Goal: Use online tool/utility: Utilize a website feature to perform a specific function

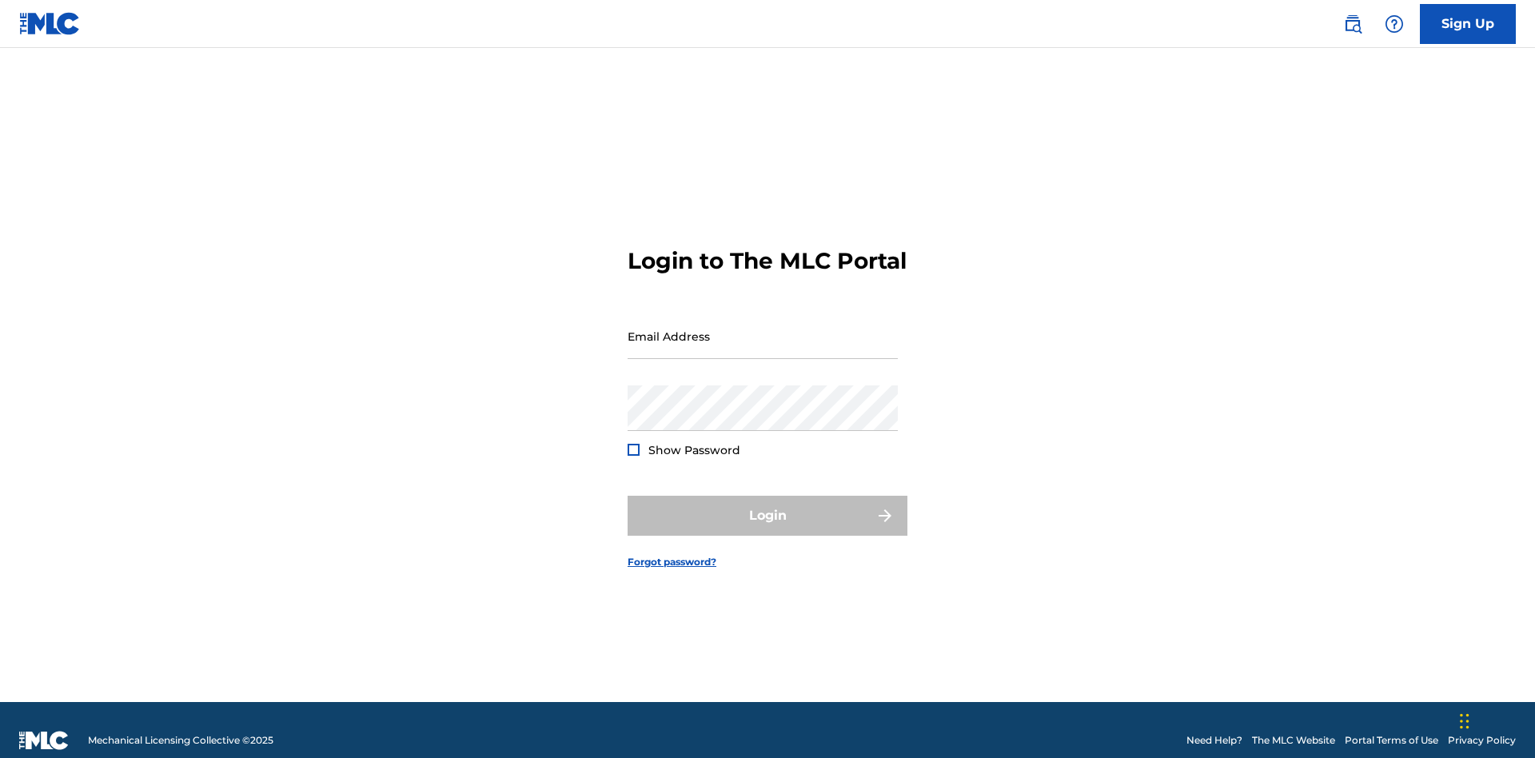
scroll to position [21, 0]
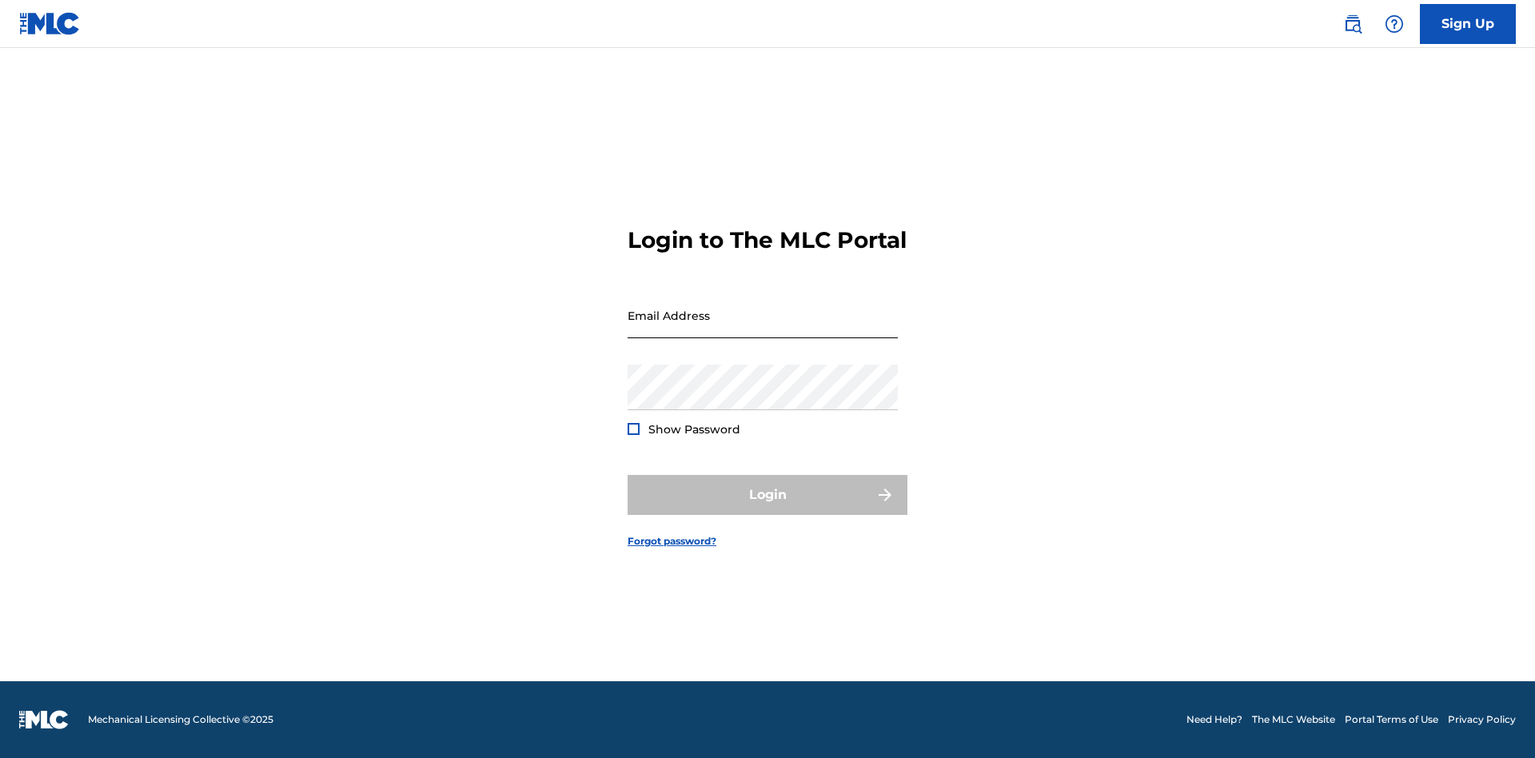
click at [763, 329] on input "Email Address" at bounding box center [763, 316] width 270 height 46
type input "Duke.McTesterson@gmail.com"
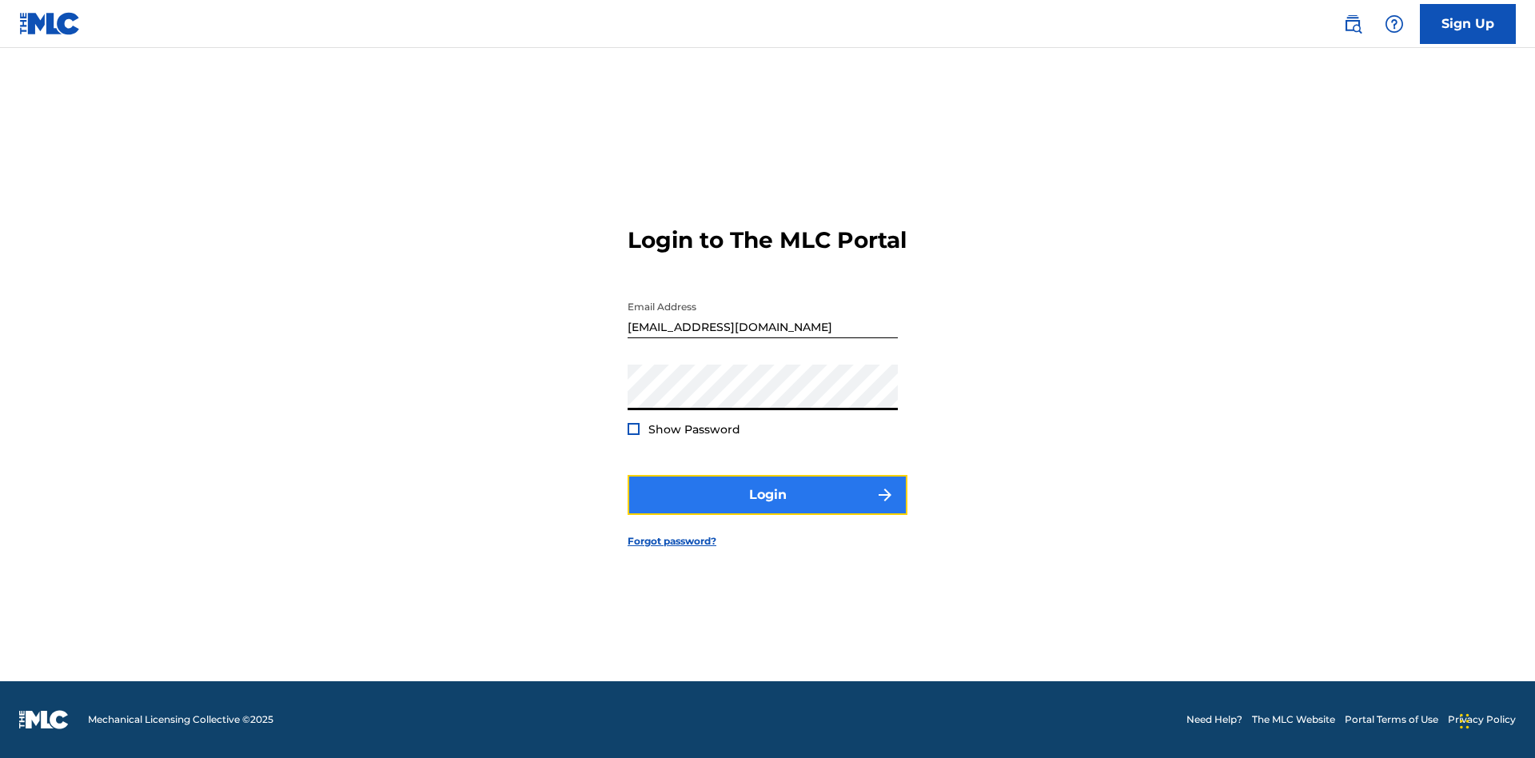
click at [767, 508] on button "Login" at bounding box center [768, 495] width 280 height 40
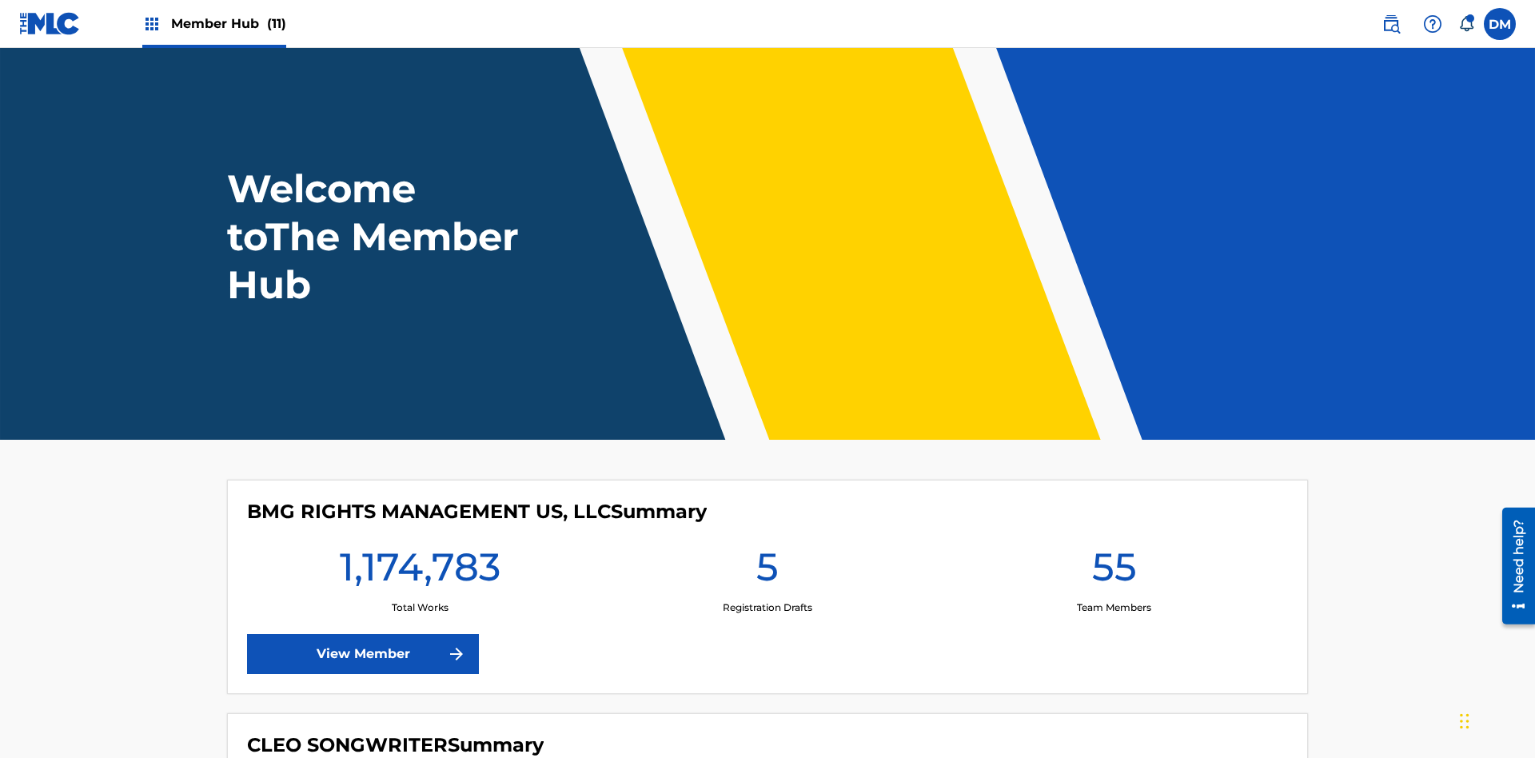
click at [228, 23] on span "Member Hub (11)" at bounding box center [228, 23] width 115 height 18
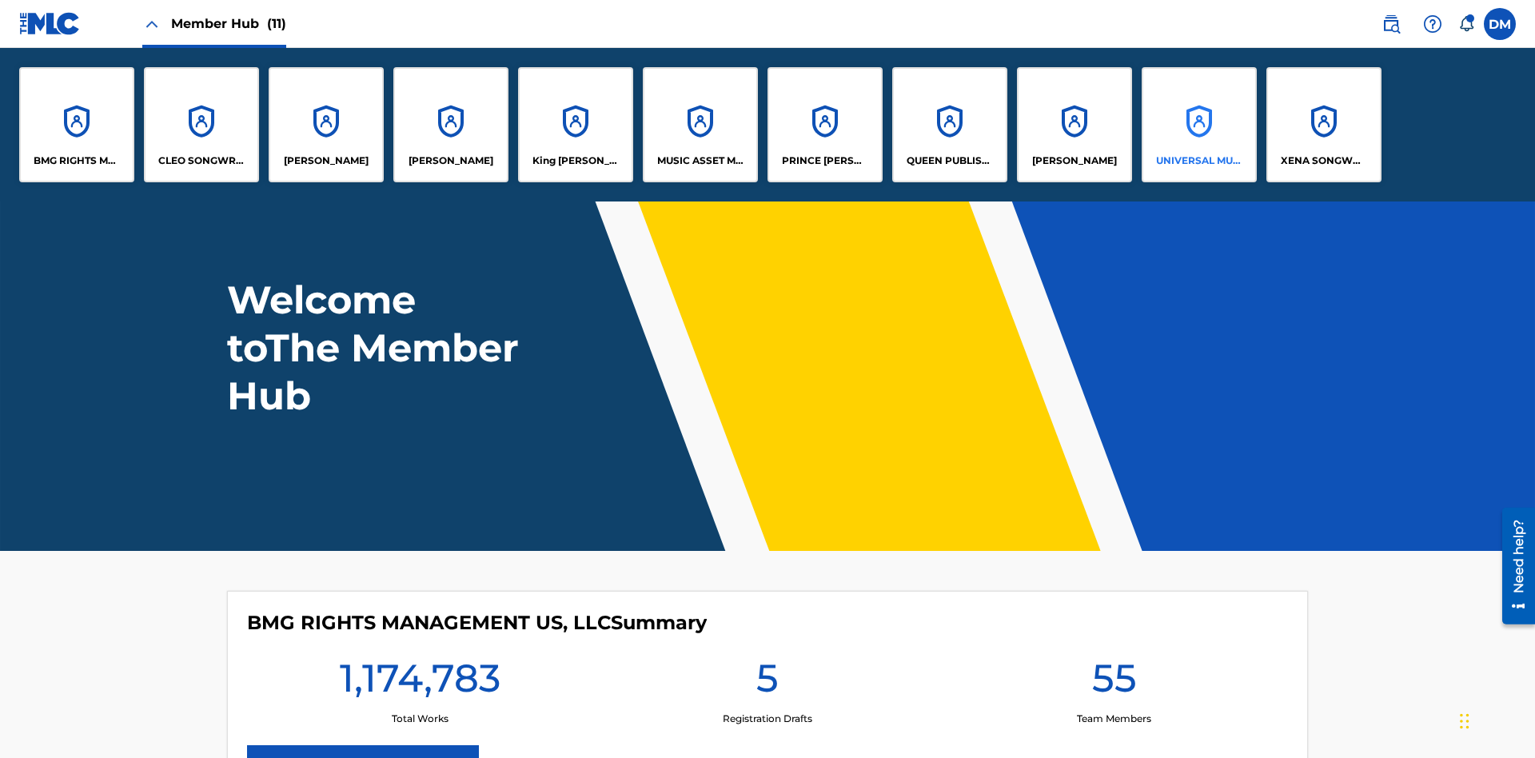
click at [1198, 161] on p "UNIVERSAL MUSIC PUB GROUP" at bounding box center [1199, 160] width 87 height 14
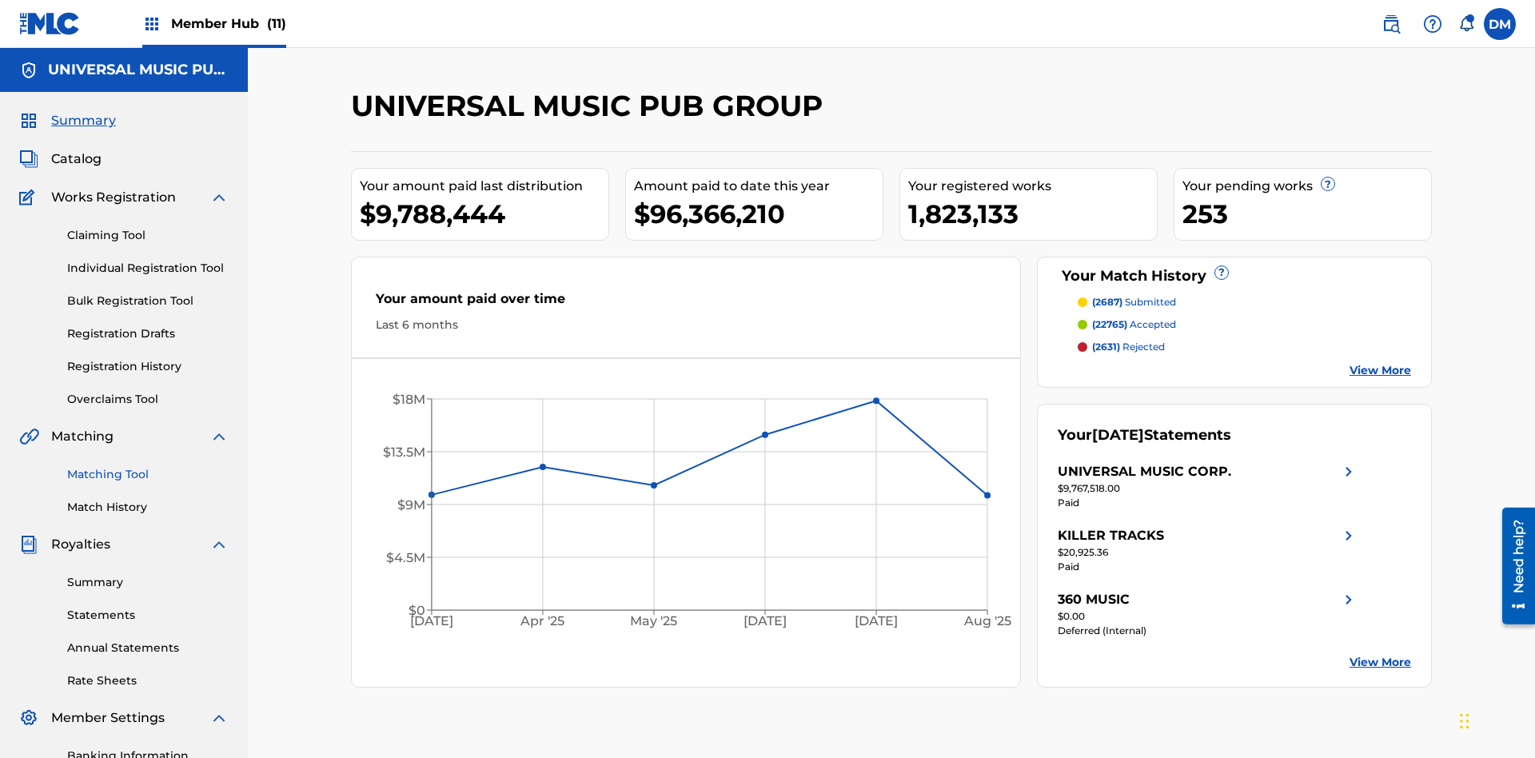
click at [148, 466] on link "Matching Tool" at bounding box center [147, 474] width 161 height 17
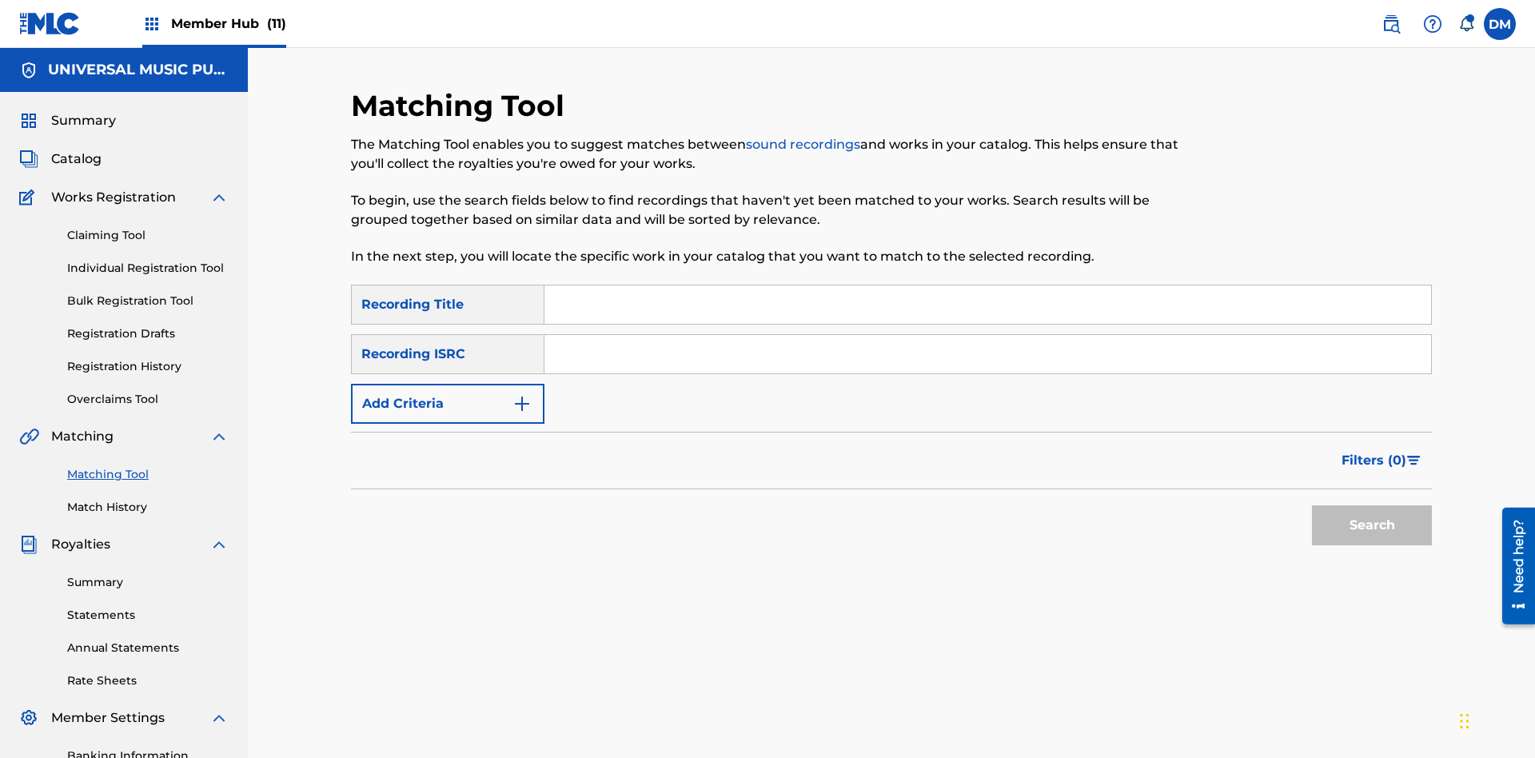
scroll to position [233, 0]
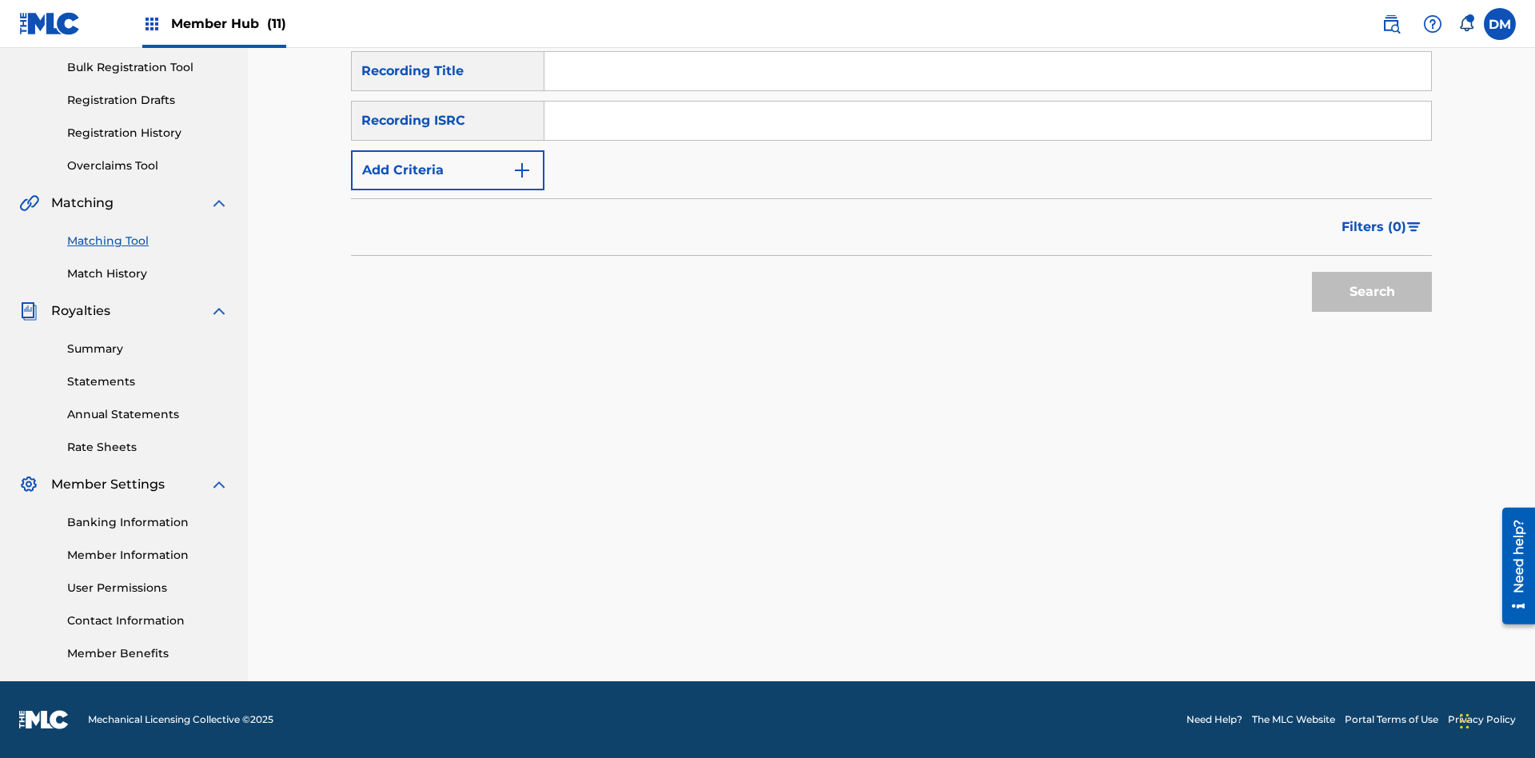
click at [987, 121] on input "Search Form" at bounding box center [987, 121] width 887 height 38
type input "US2AH0500028"
click at [1372, 292] on button "Search" at bounding box center [1372, 292] width 120 height 40
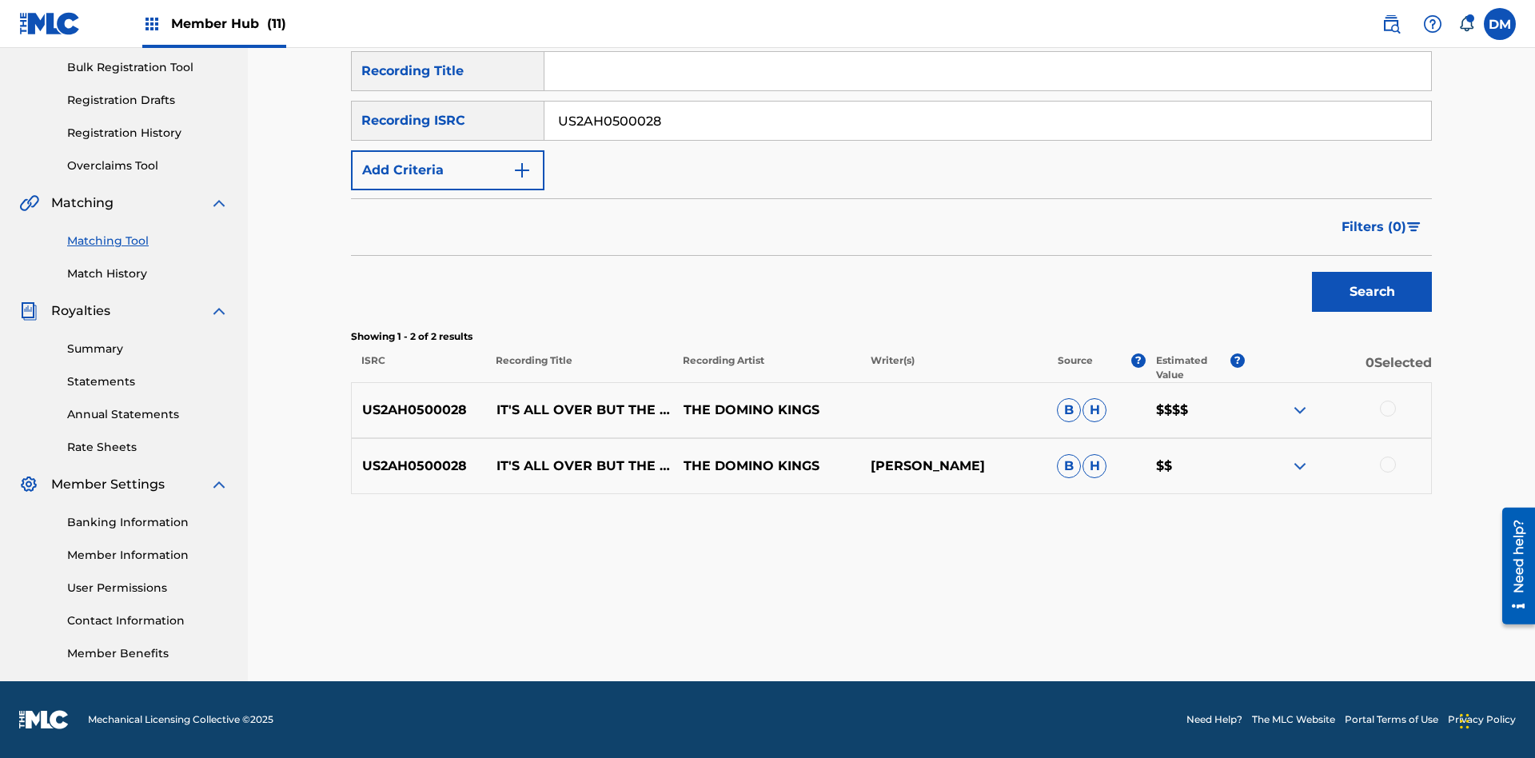
click at [987, 121] on input "US2AH0500028" at bounding box center [987, 121] width 887 height 38
type input "QZMEN2187405"
click at [1372, 292] on button "Search" at bounding box center [1372, 292] width 120 height 40
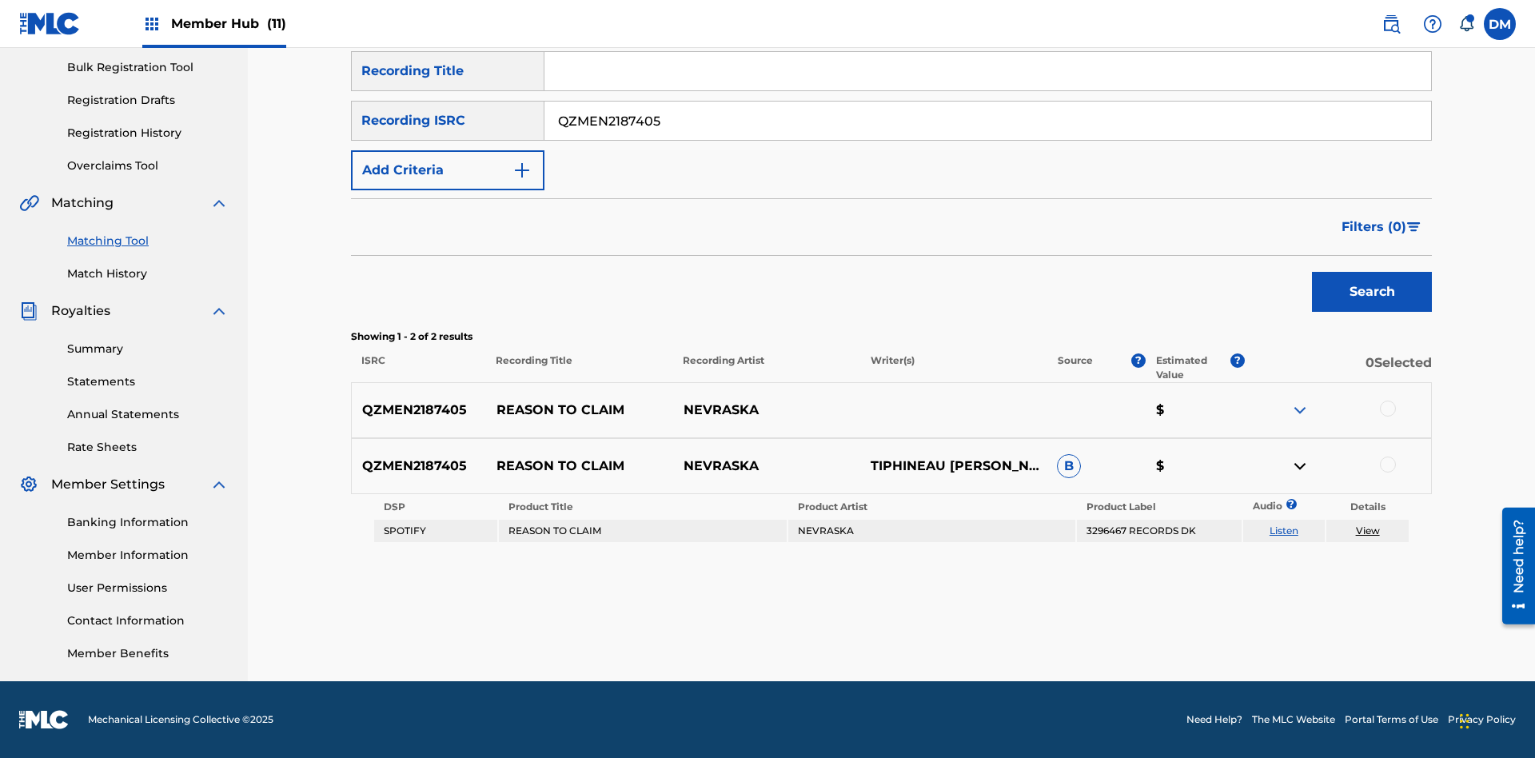
click at [1283, 531] on link "Listen" at bounding box center [1284, 530] width 29 height 12
click at [1367, 531] on link "View" at bounding box center [1368, 530] width 24 height 12
click at [148, 273] on link "Match History" at bounding box center [147, 273] width 161 height 17
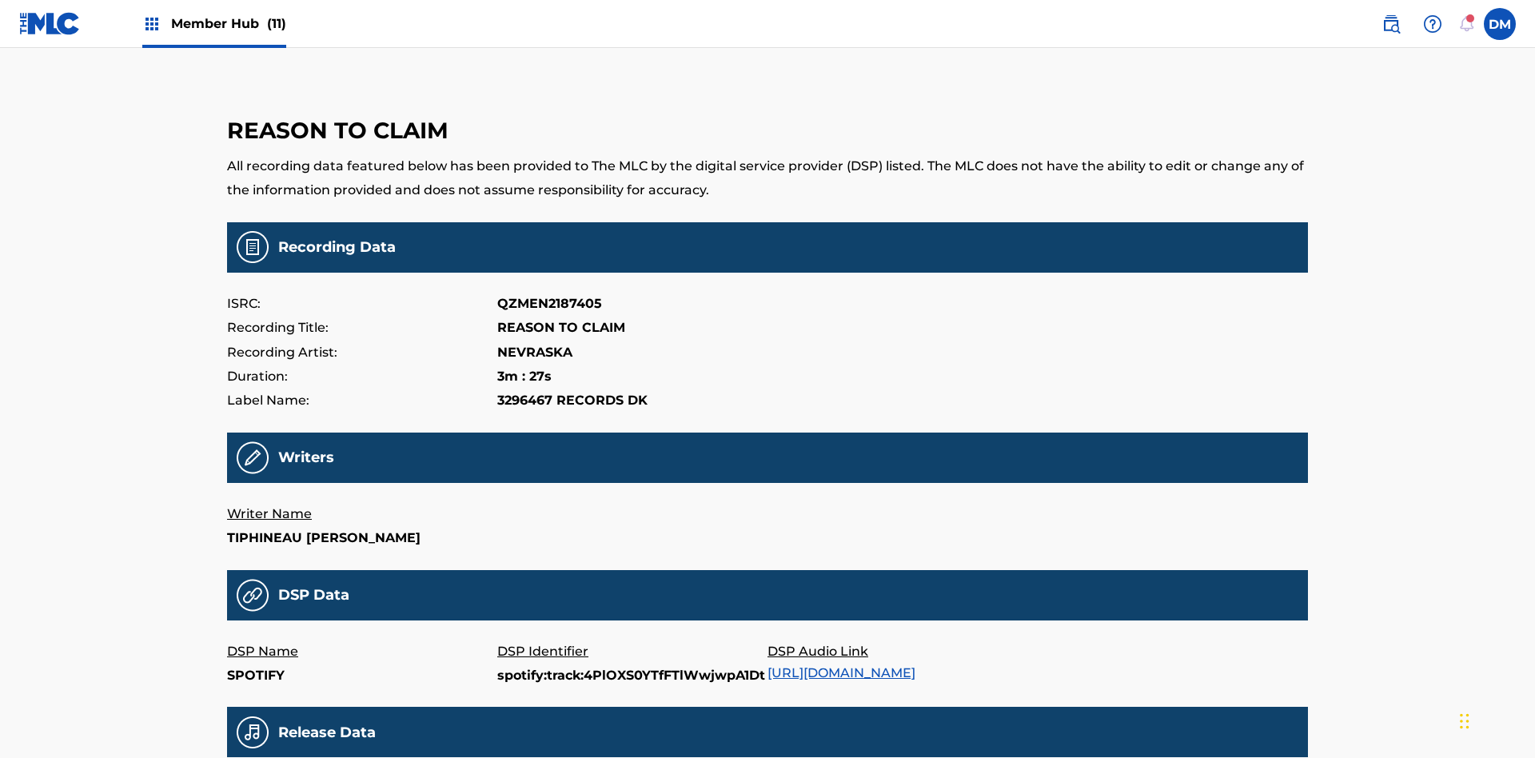
click at [847, 665] on link "[URL][DOMAIN_NAME]" at bounding box center [841, 672] width 148 height 15
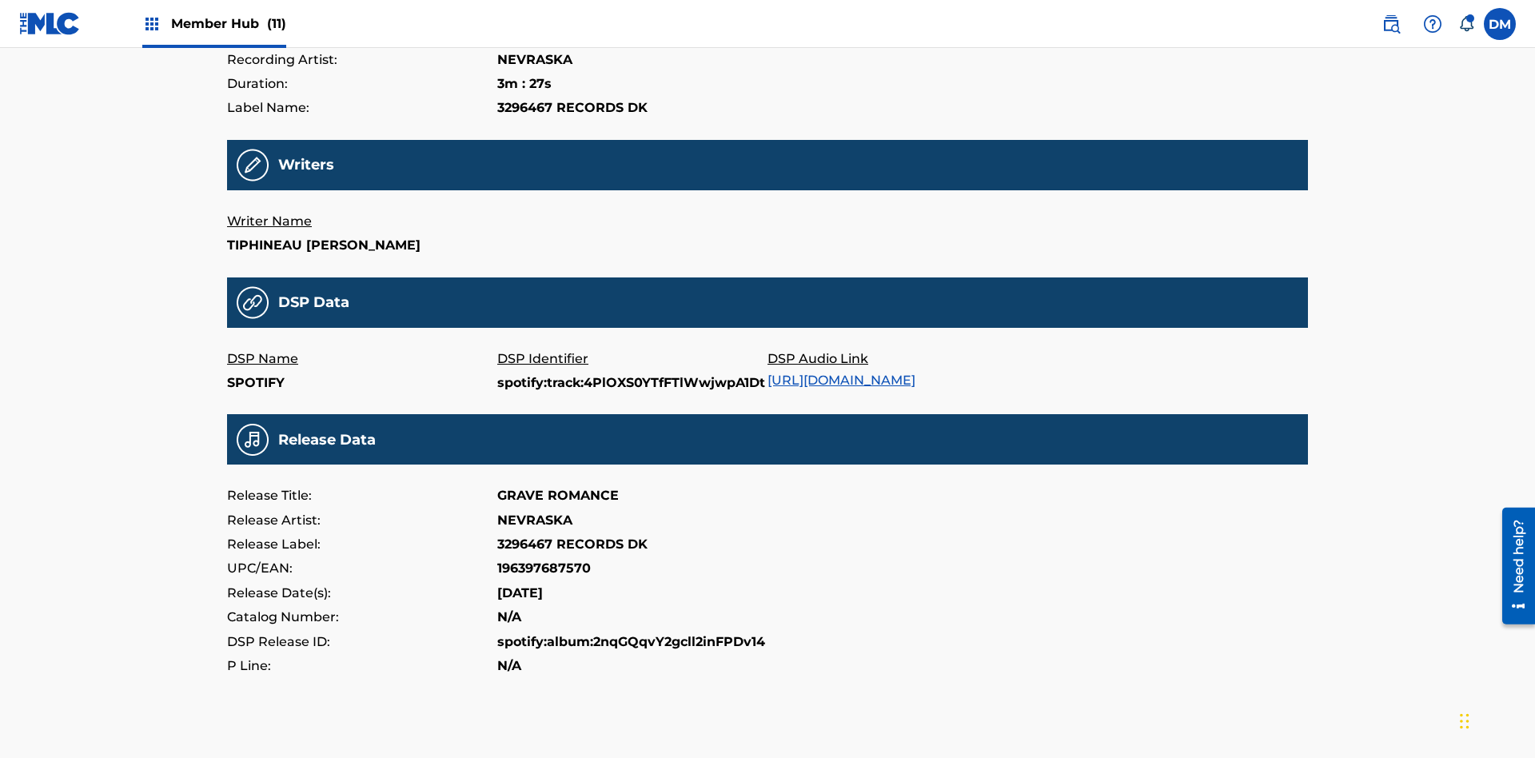
scroll to position [384, 0]
